Goal: Navigation & Orientation: Find specific page/section

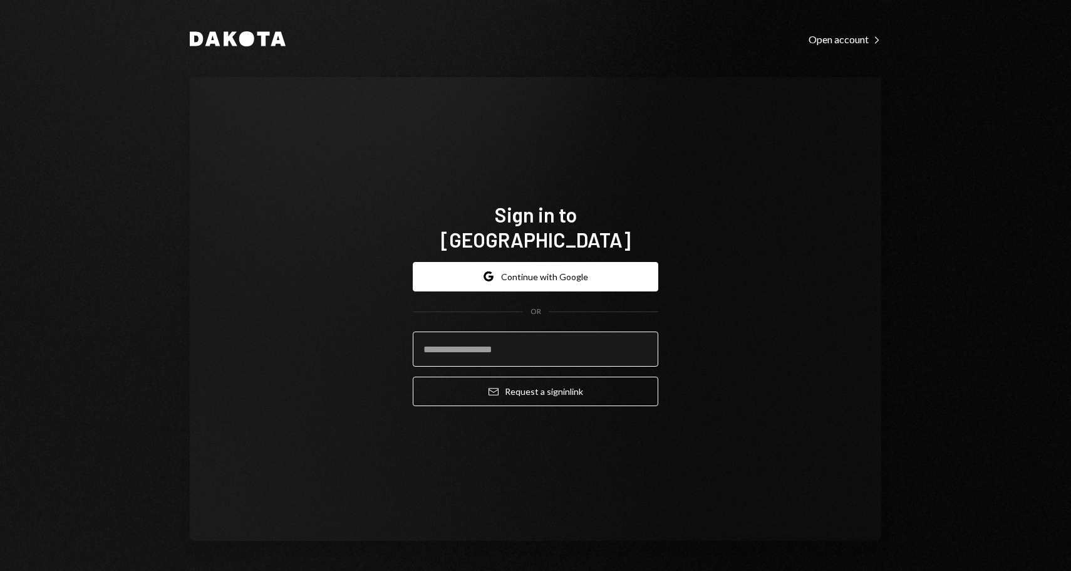
click at [480, 339] on input "email" at bounding box center [536, 348] width 246 height 35
click at [478, 339] on input "email" at bounding box center [536, 348] width 246 height 35
type input "**********"
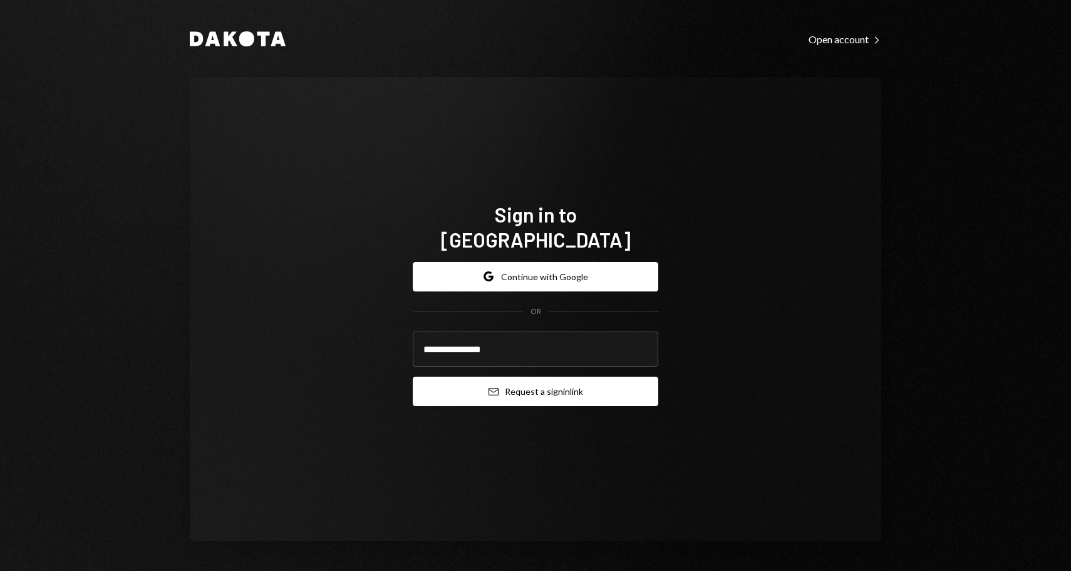
click at [474, 388] on button "Email Request a sign in link" at bounding box center [536, 390] width 246 height 29
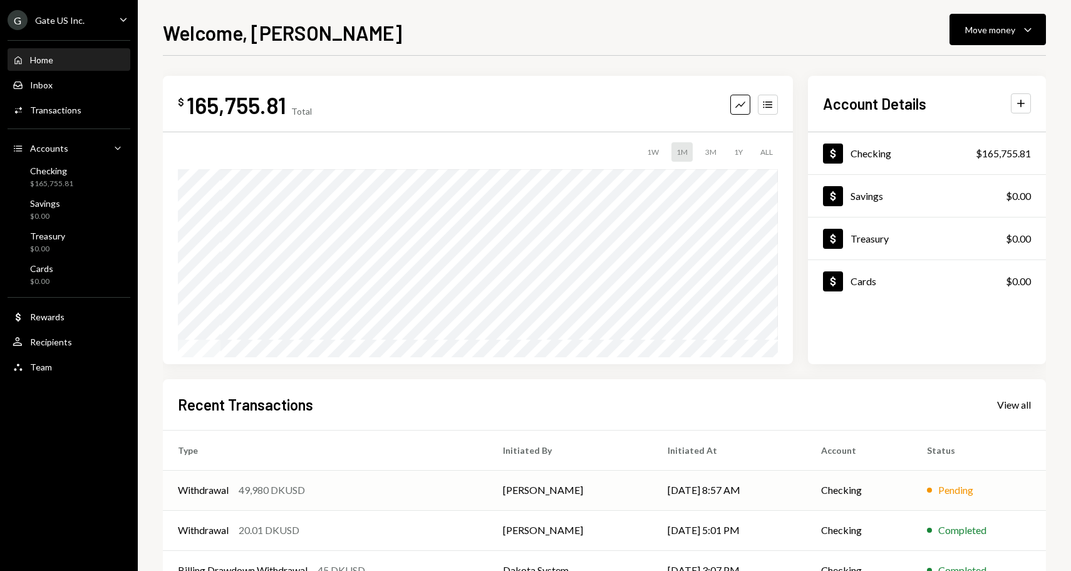
click at [239, 492] on div "49,980 DKUSD" at bounding box center [272, 489] width 66 height 15
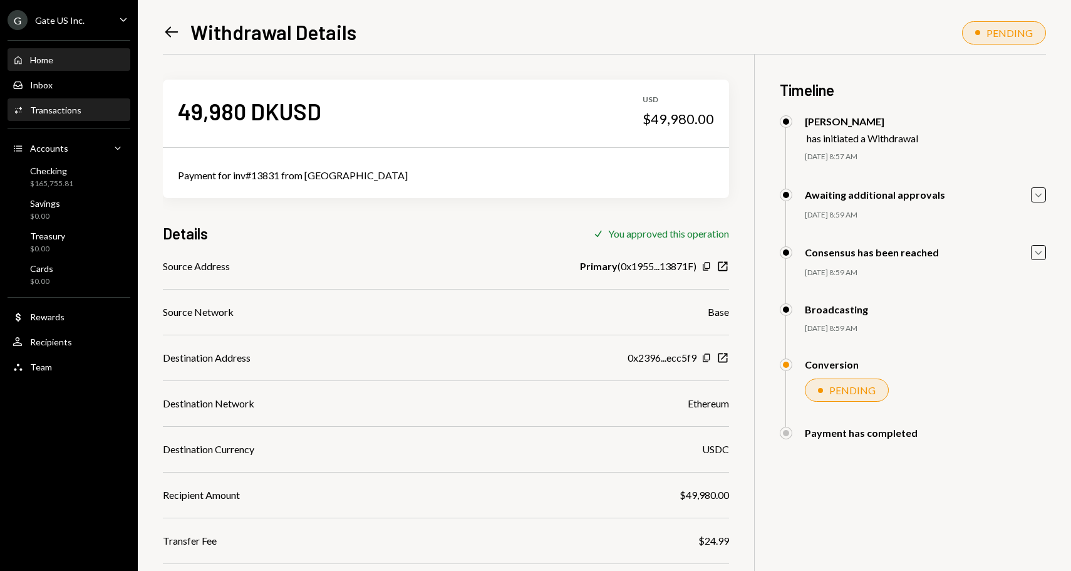
click at [38, 57] on div "Home" at bounding box center [41, 59] width 23 height 11
